Goal: Transaction & Acquisition: Obtain resource

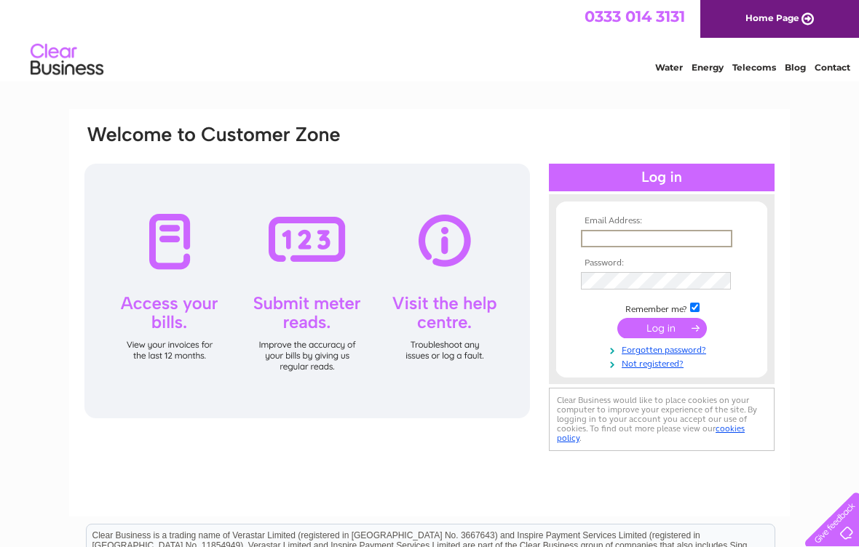
type input "Italdecorators@yahoo.co.uk"
click at [661, 329] on input "submit" at bounding box center [661, 328] width 89 height 20
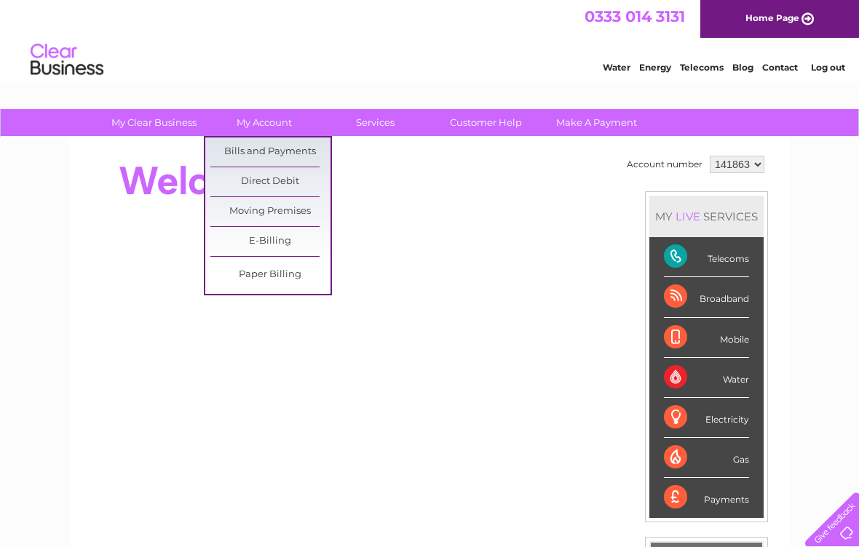
click at [288, 146] on link "Bills and Payments" at bounding box center [270, 152] width 120 height 29
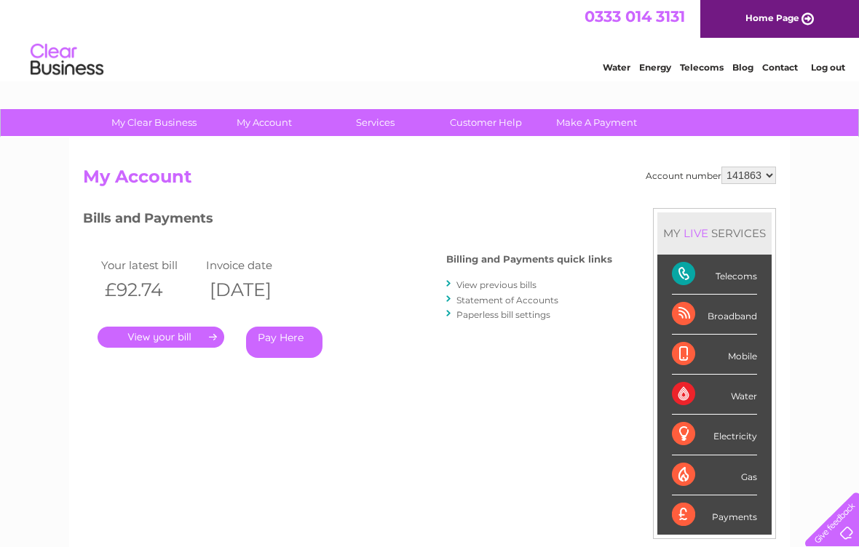
click at [182, 336] on link "." at bounding box center [161, 337] width 127 height 21
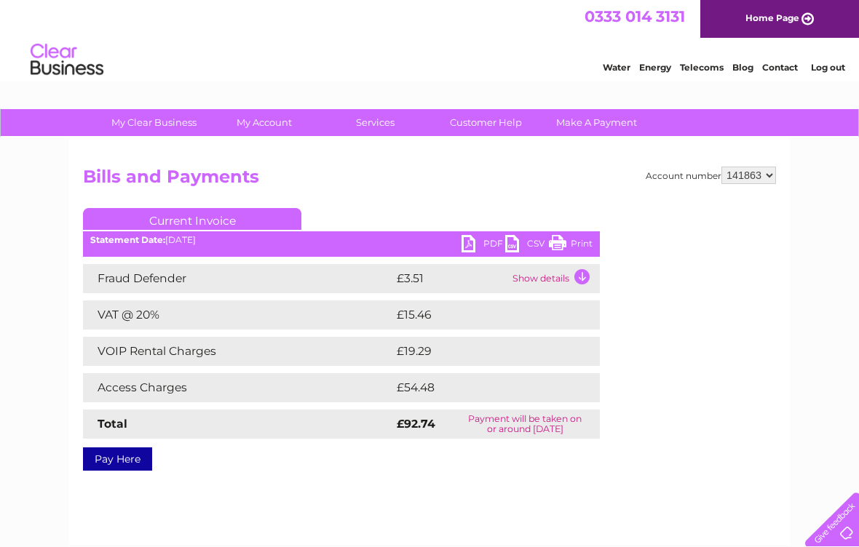
click at [487, 243] on link "PDF" at bounding box center [483, 245] width 44 height 21
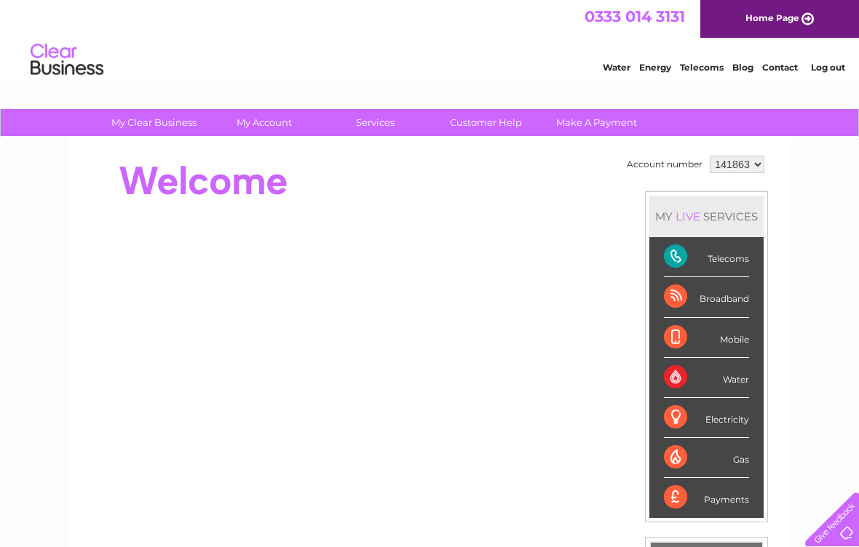
click at [845, 63] on link "Log out" at bounding box center [828, 67] width 34 height 11
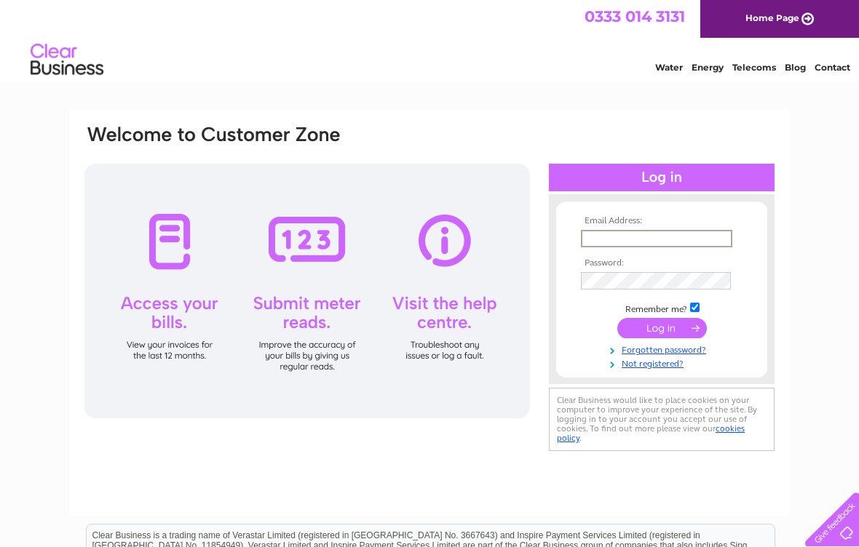
type input "[EMAIL_ADDRESS][DOMAIN_NAME]"
click at [659, 329] on input "submit" at bounding box center [661, 327] width 89 height 20
click at [656, 330] on input "submit" at bounding box center [661, 327] width 89 height 20
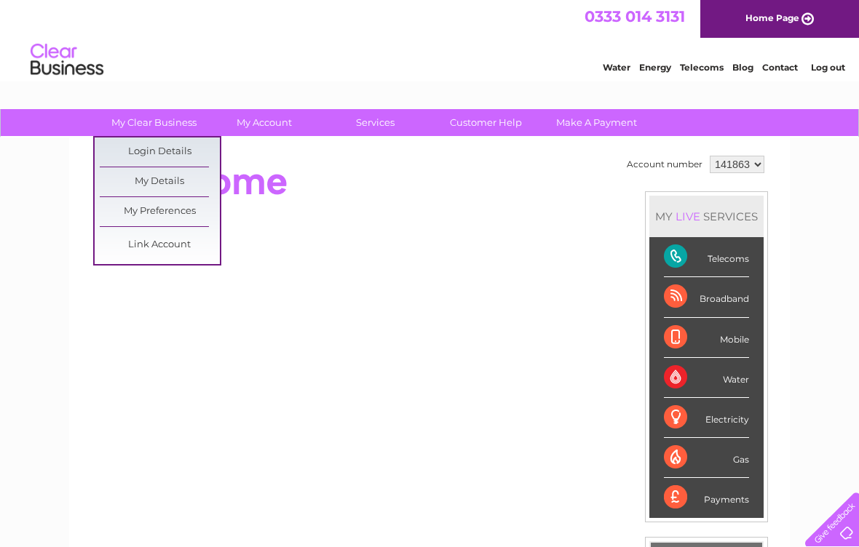
click at [179, 150] on link "Login Details" at bounding box center [160, 152] width 120 height 29
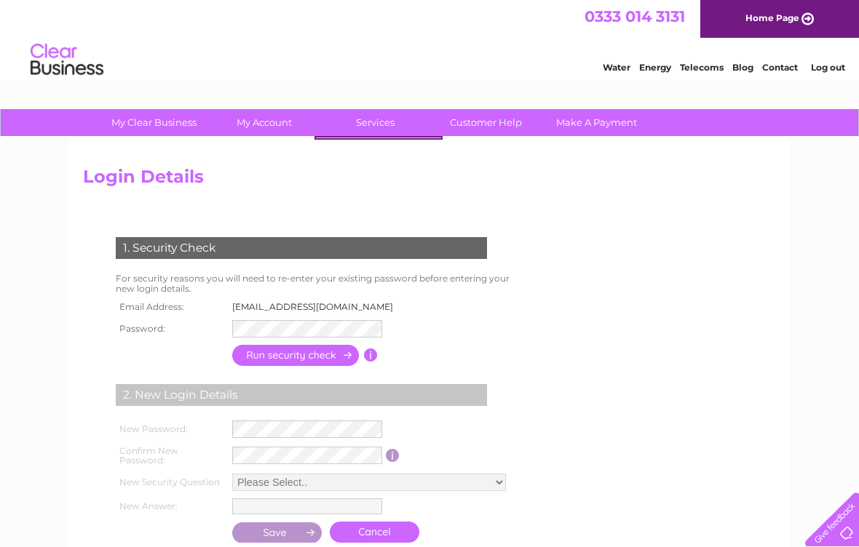
click at [482, 126] on link "Customer Help" at bounding box center [486, 122] width 120 height 27
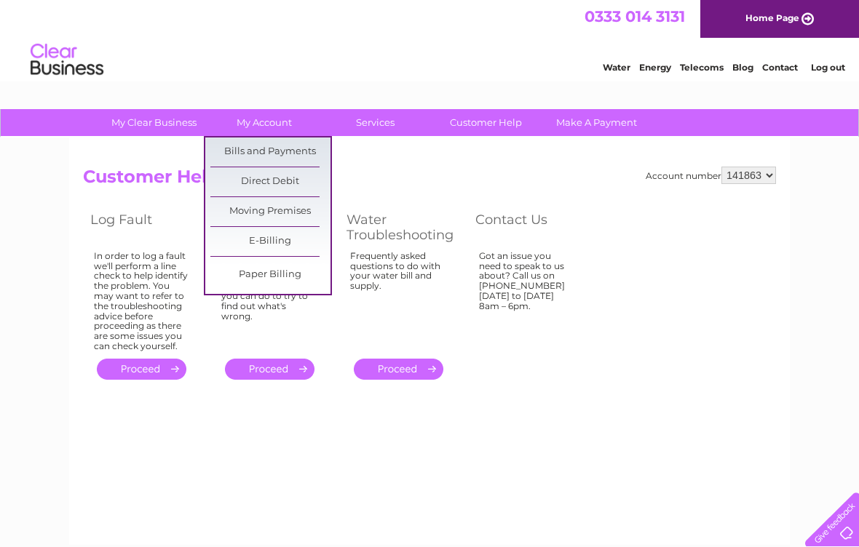
click at [288, 150] on link "Bills and Payments" at bounding box center [270, 152] width 120 height 29
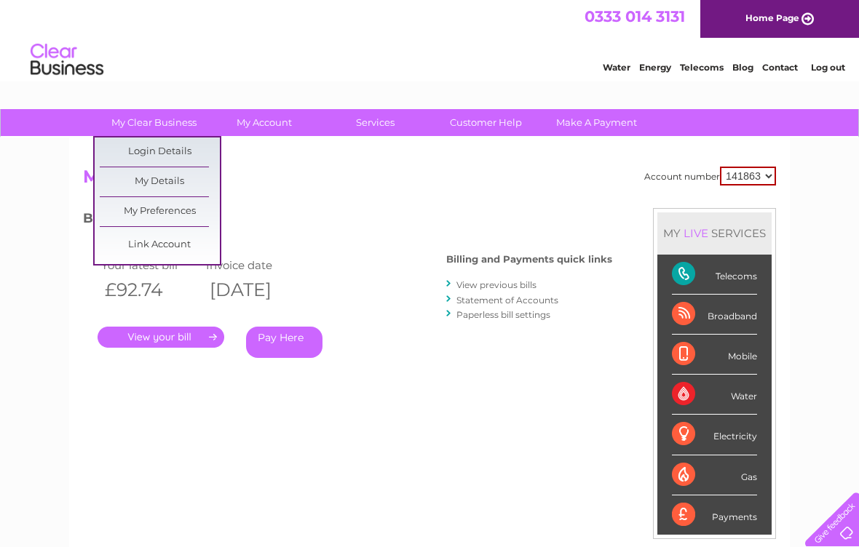
click at [186, 154] on link "Login Details" at bounding box center [160, 152] width 120 height 29
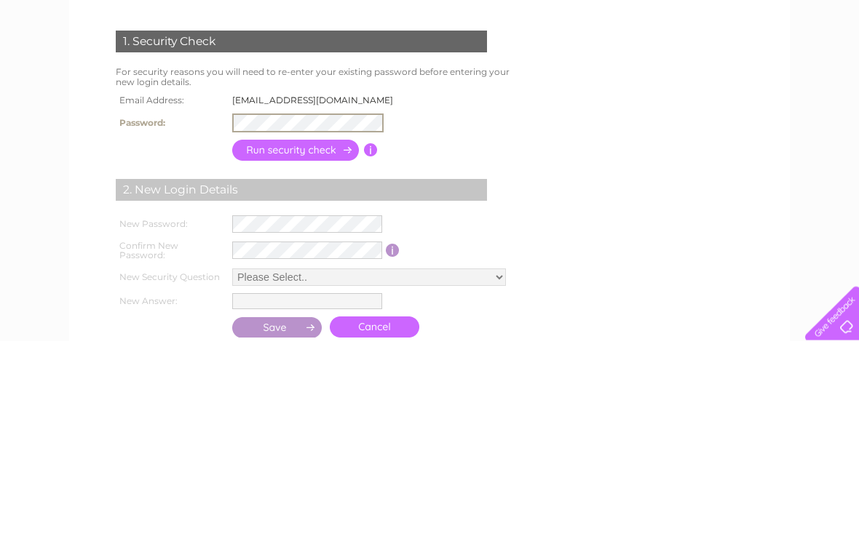
click at [306, 346] on input "button" at bounding box center [296, 356] width 128 height 21
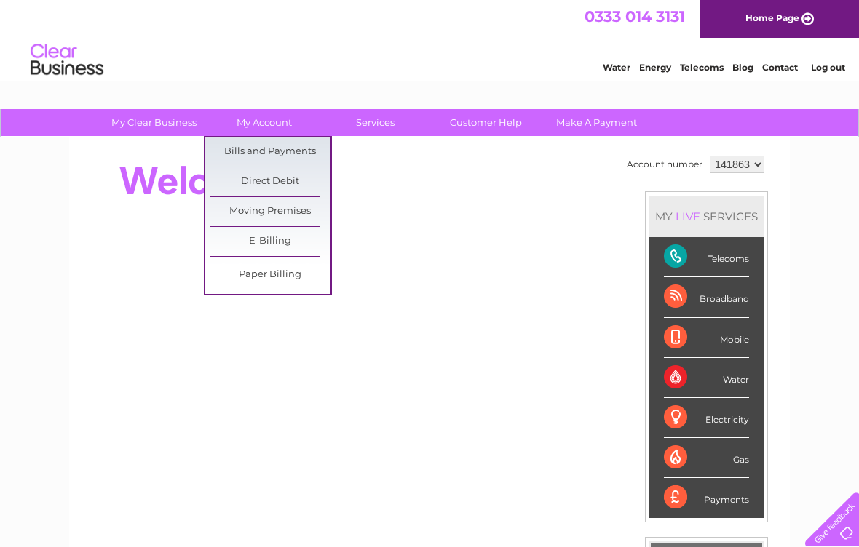
click at [290, 148] on link "Bills and Payments" at bounding box center [270, 152] width 120 height 29
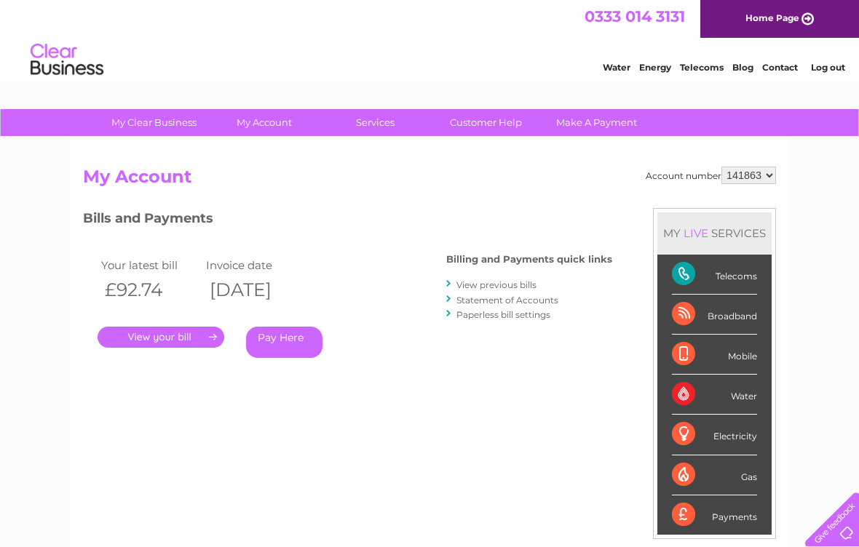
click at [171, 337] on link "." at bounding box center [161, 337] width 127 height 21
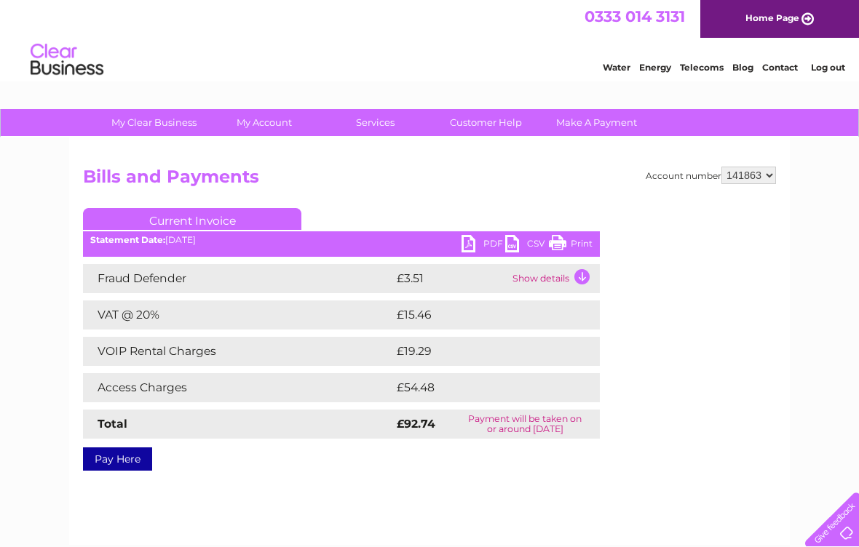
click at [480, 243] on link "PDF" at bounding box center [483, 245] width 44 height 21
